Goal: Feedback & Contribution: Submit feedback/report problem

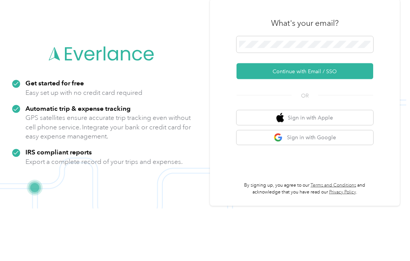
scroll to position [24, 0]
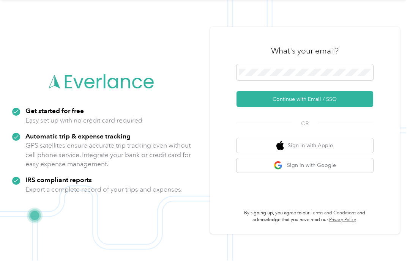
click at [349, 96] on button "Continue with Email / SSO" at bounding box center [305, 100] width 137 height 16
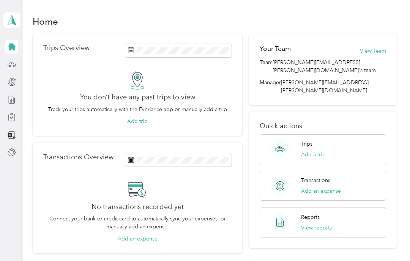
click at [322, 140] on div "Trips Add a trip" at bounding box center [313, 149] width 25 height 19
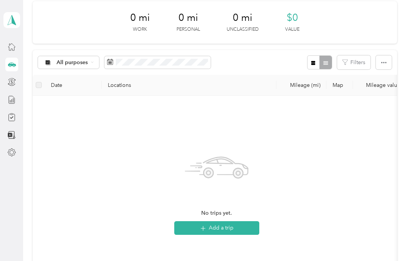
scroll to position [31, 0]
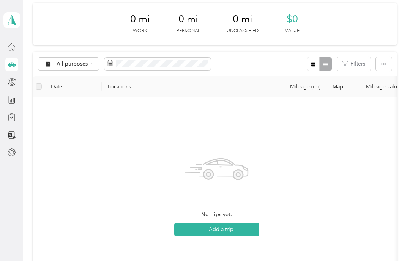
click at [241, 226] on button "Add a trip" at bounding box center [216, 230] width 85 height 14
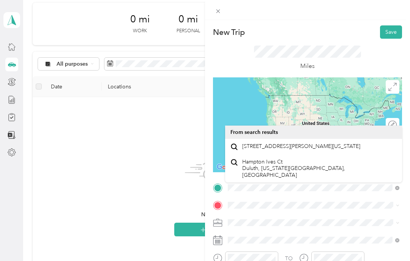
click at [283, 150] on span "[STREET_ADDRESS][PERSON_NAME][US_STATE]" at bounding box center [301, 146] width 118 height 7
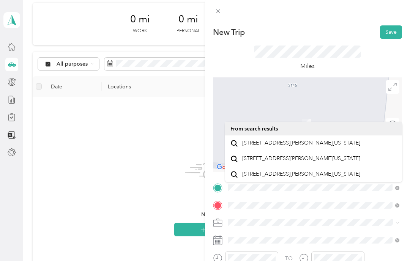
click at [289, 143] on span "[STREET_ADDRESS][PERSON_NAME][US_STATE]" at bounding box center [301, 143] width 118 height 7
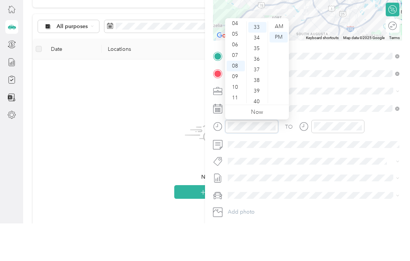
scroll to position [0, 0]
click at [234, 108] on div "09" at bounding box center [236, 113] width 18 height 11
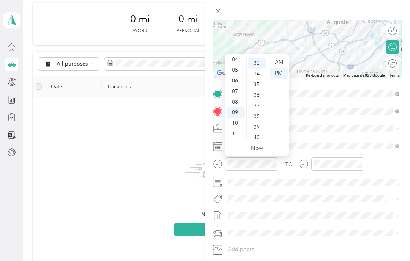
click at [234, 59] on div "04" at bounding box center [236, 59] width 18 height 11
click at [233, 80] on div "02" at bounding box center [236, 80] width 18 height 11
click at [256, 67] on div "30" at bounding box center [257, 67] width 18 height 11
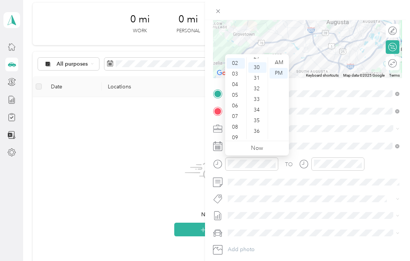
scroll to position [318, 0]
click at [280, 73] on div "PM" at bounding box center [279, 73] width 18 height 11
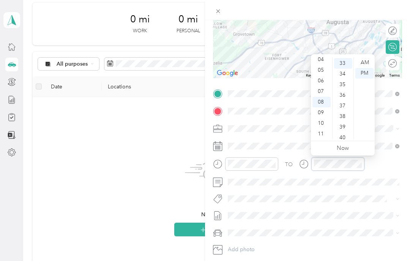
scroll to position [350, 0]
click at [323, 58] on div "04" at bounding box center [321, 59] width 18 height 11
click at [346, 64] on div "33" at bounding box center [343, 63] width 18 height 11
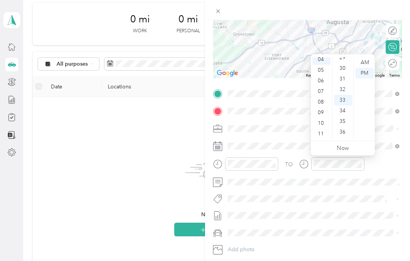
click at [342, 67] on div "30" at bounding box center [343, 68] width 18 height 11
click at [367, 74] on div "PM" at bounding box center [364, 73] width 18 height 11
click at [343, 61] on div "00" at bounding box center [343, 62] width 18 height 11
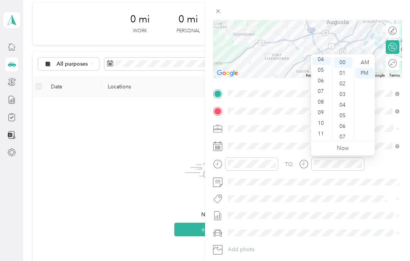
click at [344, 60] on div "00" at bounding box center [343, 62] width 18 height 11
click at [344, 62] on div "00" at bounding box center [343, 62] width 18 height 11
click at [340, 194] on span at bounding box center [313, 199] width 177 height 11
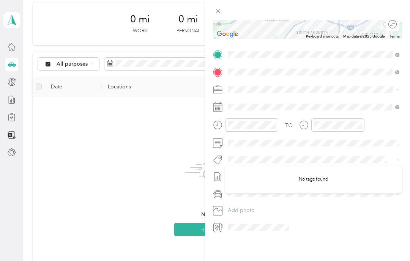
scroll to position [134, 0]
click at [269, 235] on div "New Trip Save This trip cannot be edited because it is either under review, app…" at bounding box center [307, 150] width 205 height 261
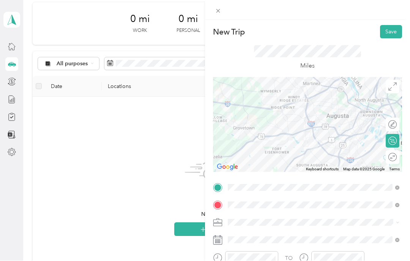
scroll to position [0, 0]
click at [394, 32] on button "Save" at bounding box center [391, 31] width 22 height 13
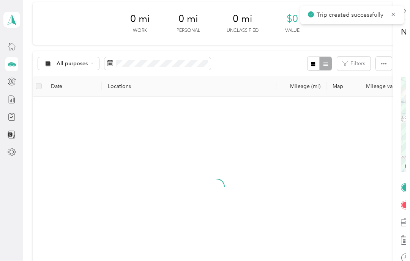
scroll to position [29, 0]
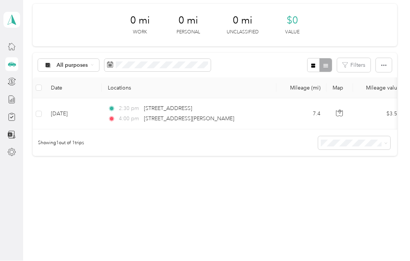
click at [339, 113] on icon "button" at bounding box center [339, 112] width 2 height 4
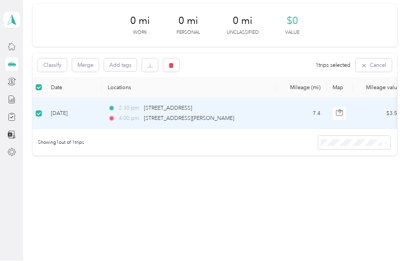
scroll to position [28, 0]
click at [261, 109] on div "2:30 pm [STREET_ADDRESS]" at bounding box center [187, 109] width 159 height 8
click at [339, 110] on icon "button" at bounding box center [339, 113] width 7 height 7
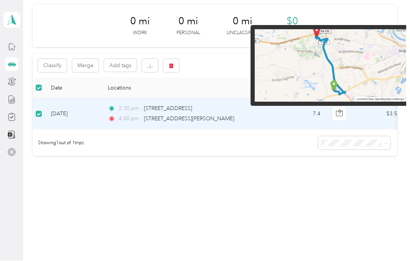
click at [360, 92] on div "Click to see the trip route" at bounding box center [339, 94] width 71 height 19
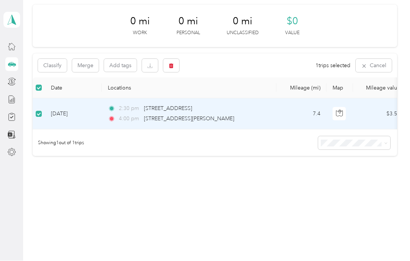
click at [336, 108] on button "button" at bounding box center [340, 114] width 14 height 14
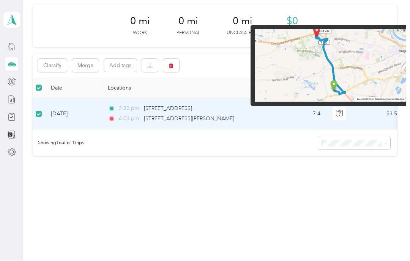
click at [396, 197] on div "Trips New trip 0 mi Work 0 mi Personal 0 mi Unclassified $0 Value Classify Merg…" at bounding box center [214, 98] width 383 height 253
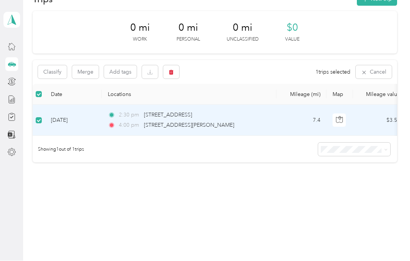
scroll to position [21, 0]
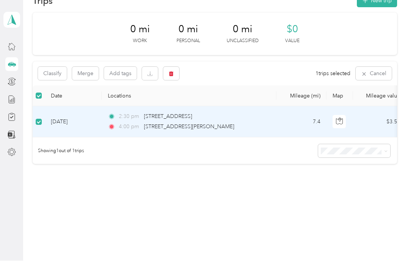
click at [384, 73] on button "Cancel" at bounding box center [374, 73] width 36 height 13
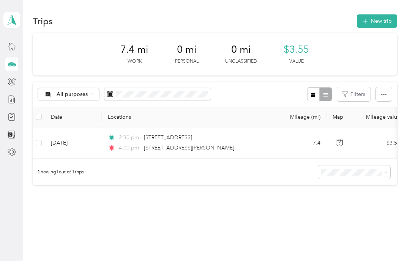
scroll to position [0, 0]
click at [380, 22] on button "New trip" at bounding box center [377, 21] width 40 height 13
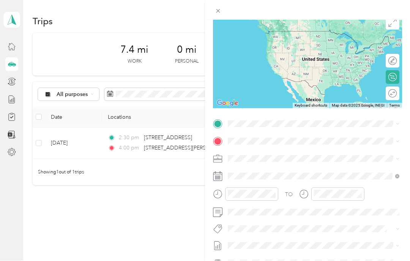
scroll to position [65, 0]
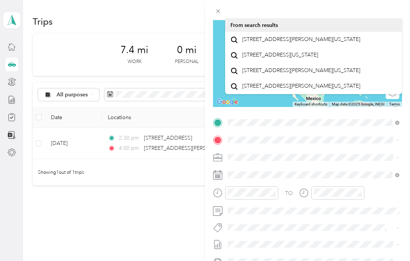
click at [287, 43] on span "[STREET_ADDRESS][PERSON_NAME][US_STATE]" at bounding box center [301, 39] width 118 height 7
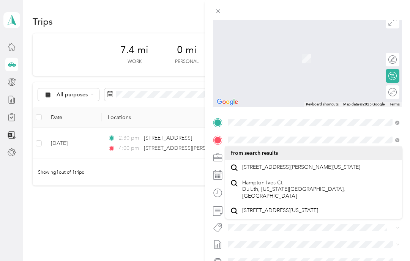
click at [287, 170] on span "[STREET_ADDRESS][PERSON_NAME][US_STATE]" at bounding box center [301, 167] width 118 height 7
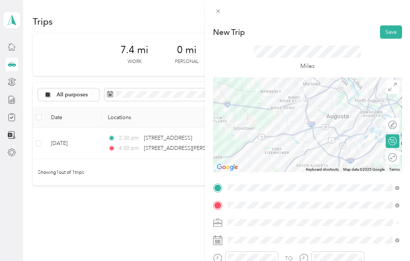
scroll to position [0, 0]
click at [391, 27] on button "Save" at bounding box center [391, 31] width 22 height 13
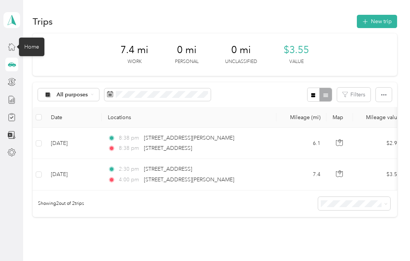
click at [29, 47] on div "Home" at bounding box center [31, 47] width 25 height 19
click at [17, 47] on div at bounding box center [11, 47] width 13 height 14
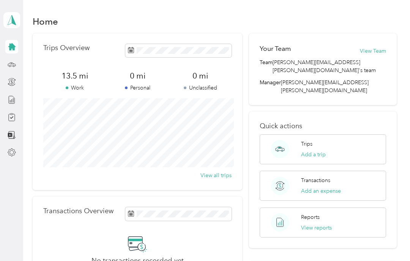
click at [14, 78] on icon at bounding box center [12, 82] width 8 height 8
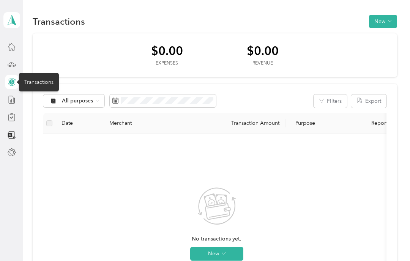
click at [6, 99] on div at bounding box center [11, 100] width 13 height 14
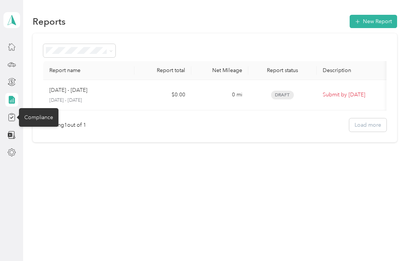
click at [31, 117] on div "Compliance" at bounding box center [38, 117] width 39 height 19
click at [37, 116] on div "Compliance" at bounding box center [38, 117] width 39 height 19
click at [14, 118] on icon at bounding box center [11, 117] width 6 height 7
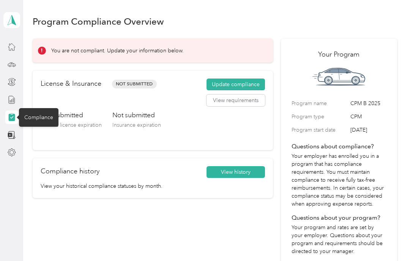
click at [253, 82] on button "Update compliance" at bounding box center [236, 85] width 58 height 12
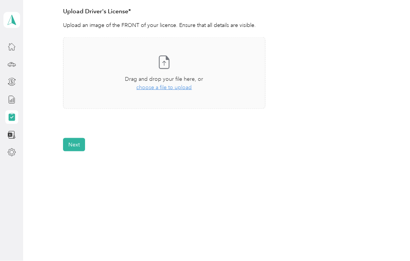
scroll to position [213, 0]
click at [177, 87] on span "choose a file to upload" at bounding box center [163, 88] width 55 height 6
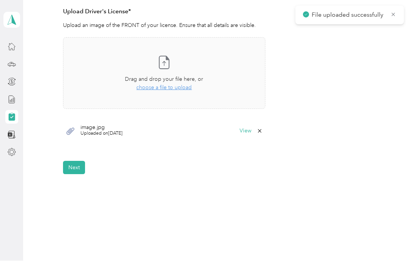
click at [70, 166] on button "Next" at bounding box center [74, 167] width 22 height 13
